Goal: Obtain resource: Download file/media

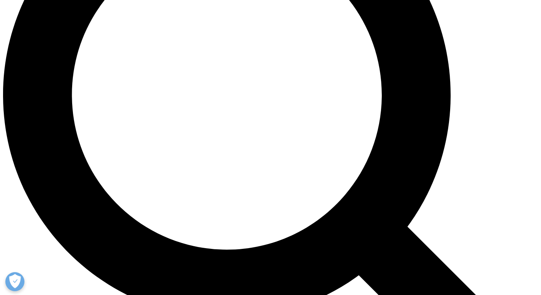
scroll to position [687, 0]
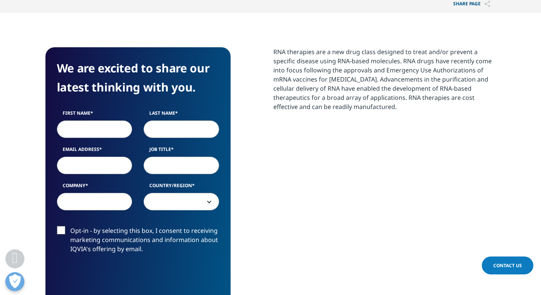
scroll to position [305, 0]
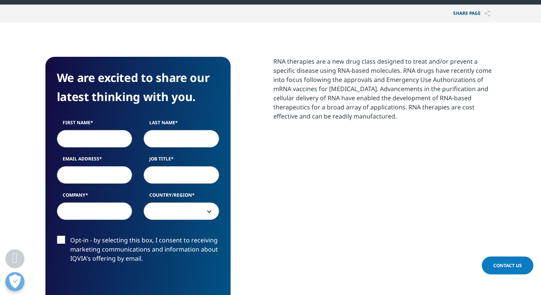
click at [111, 134] on input "First Name" at bounding box center [95, 139] width 76 height 18
type input "[PERSON_NAME]"
click at [162, 141] on input "Last Name" at bounding box center [181, 139] width 76 height 18
type input "[PERSON_NAME]"
click at [107, 168] on input "Email Address" at bounding box center [95, 175] width 76 height 18
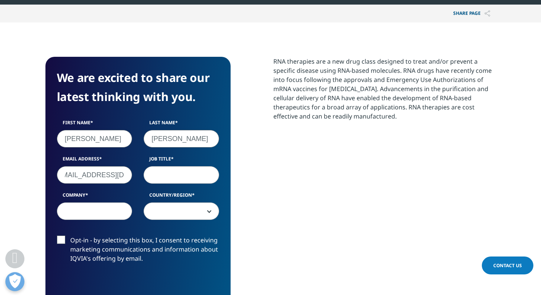
scroll to position [0, 15]
type input "[EMAIL_ADDRESS][DOMAIN_NAME]"
click at [169, 176] on input "Job Title" at bounding box center [181, 175] width 76 height 18
type input "D"
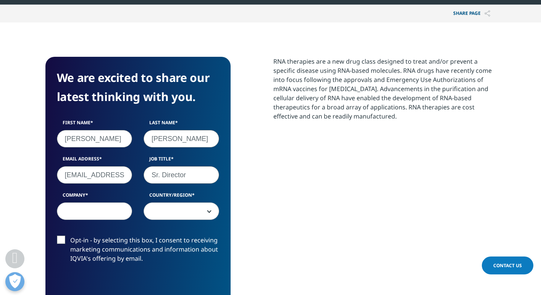
type input "Sr. Director"
click at [93, 212] on input "Company" at bounding box center [95, 212] width 76 height 18
type input "DB"
click at [170, 220] on span at bounding box center [181, 212] width 75 height 18
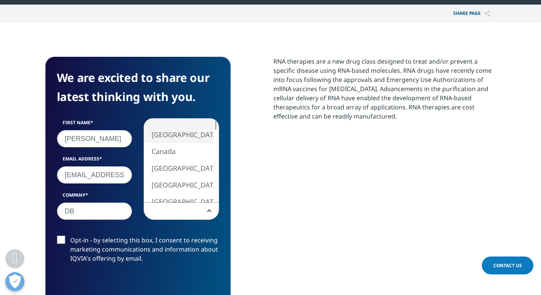
select select "[GEOGRAPHIC_DATA]"
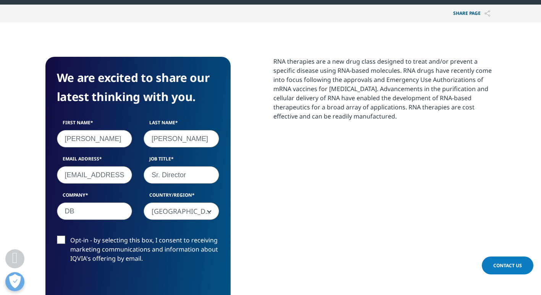
click at [62, 239] on label "Opt-in - by selecting this box, I consent to receiving marketing communications…" at bounding box center [138, 252] width 162 height 32
click at [70, 236] on input "Opt-in - by selecting this box, I consent to receiving marketing communications…" at bounding box center [70, 236] width 0 height 0
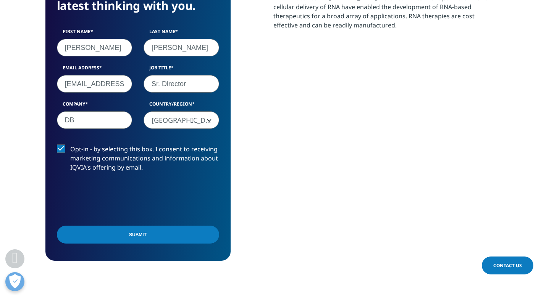
scroll to position [420, 0]
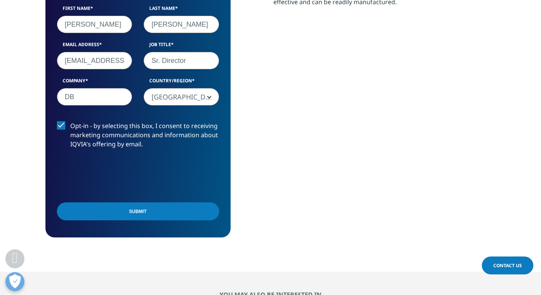
click at [128, 214] on input "Submit" at bounding box center [138, 212] width 162 height 18
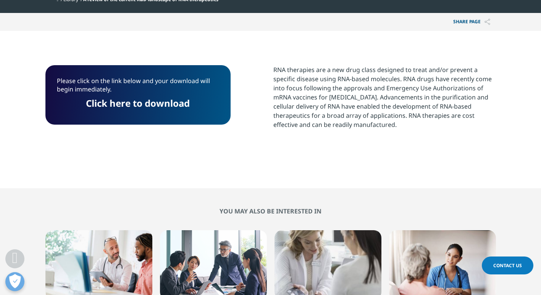
scroll to position [297, 0]
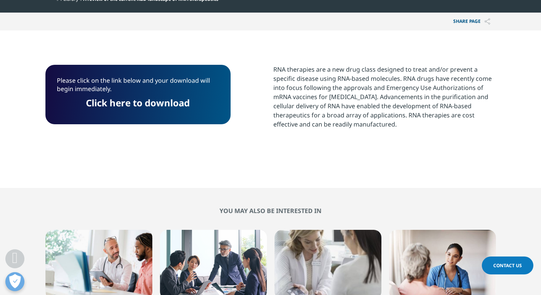
click at [167, 105] on link "Click here to download" at bounding box center [138, 103] width 104 height 13
